Goal: Task Accomplishment & Management: Use online tool/utility

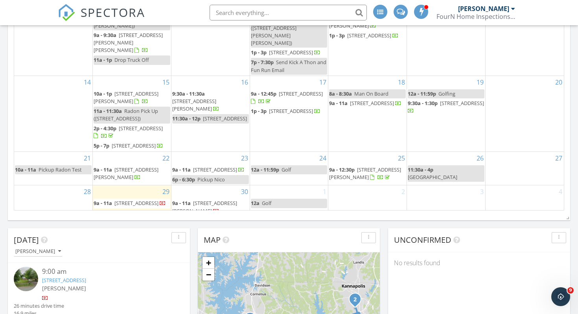
scroll to position [1149, 579]
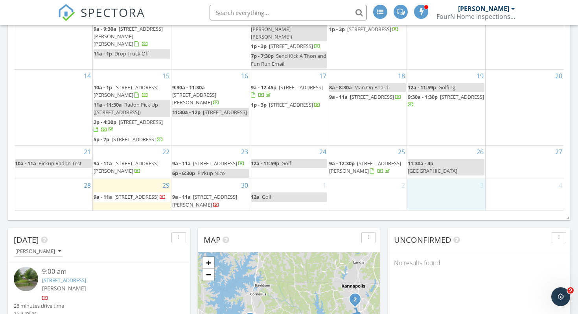
click at [441, 196] on div "3" at bounding box center [446, 194] width 78 height 31
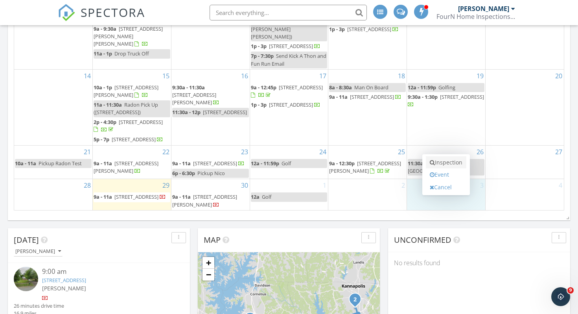
click at [443, 160] on link "Inspection" at bounding box center [446, 162] width 41 height 13
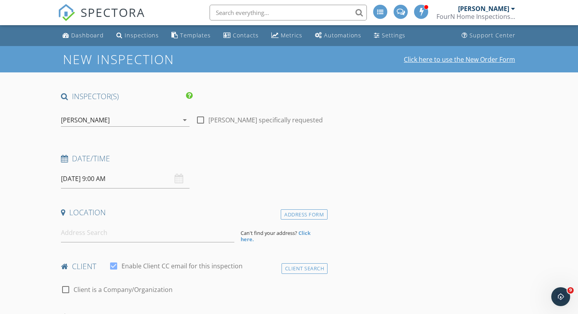
click at [472, 61] on link "Click here to use the New Order Form" at bounding box center [459, 59] width 111 height 6
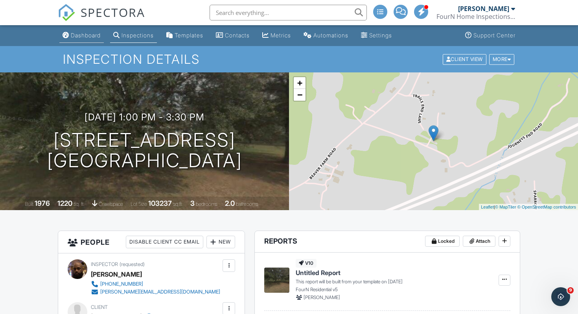
click at [91, 37] on div "Dashboard" at bounding box center [86, 35] width 30 height 7
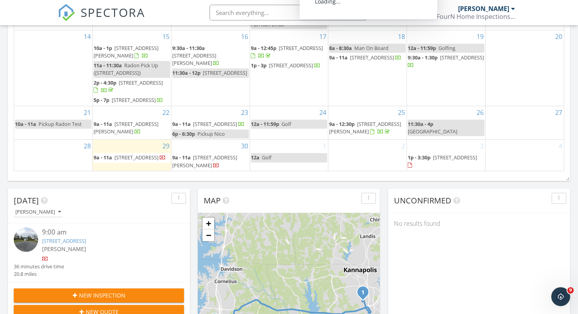
scroll to position [316, 0]
